Goal: Information Seeking & Learning: Check status

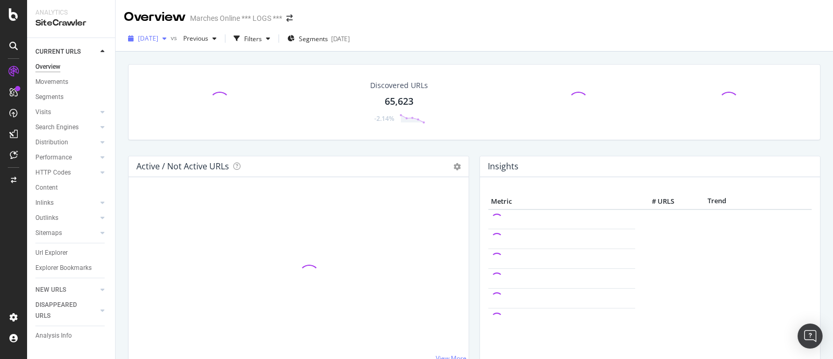
click at [147, 35] on span "[DATE]" at bounding box center [148, 38] width 20 height 9
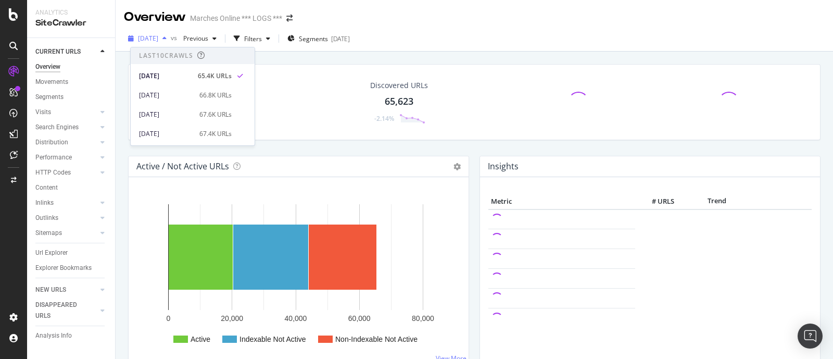
click at [147, 35] on span "[DATE]" at bounding box center [148, 38] width 20 height 9
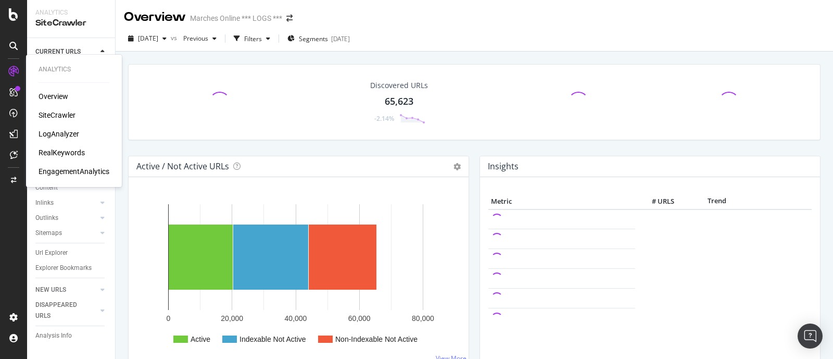
click at [68, 131] on div "LogAnalyzer" at bounding box center [59, 134] width 41 height 10
